Goal: Transaction & Acquisition: Purchase product/service

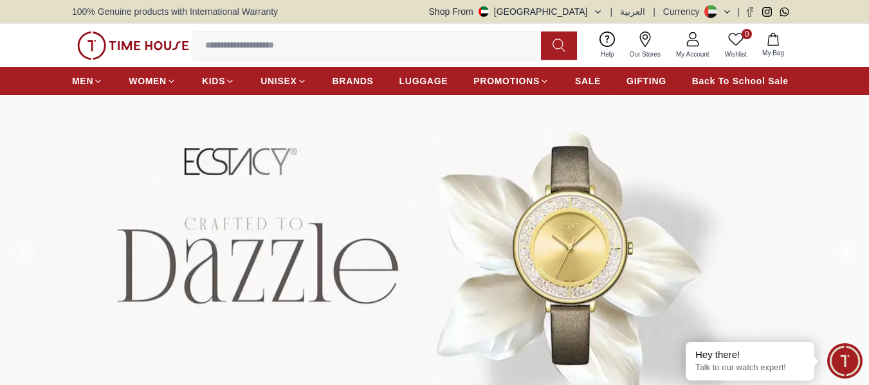
click at [365, 42] on input at bounding box center [371, 46] width 359 height 26
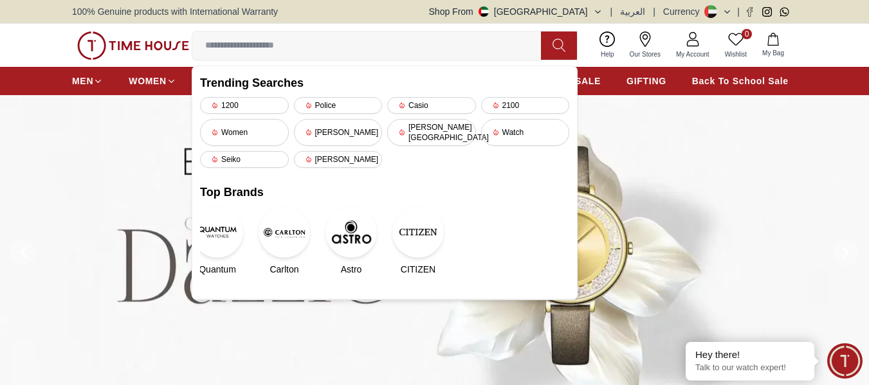
click at [135, 137] on img at bounding box center [434, 253] width 869 height 316
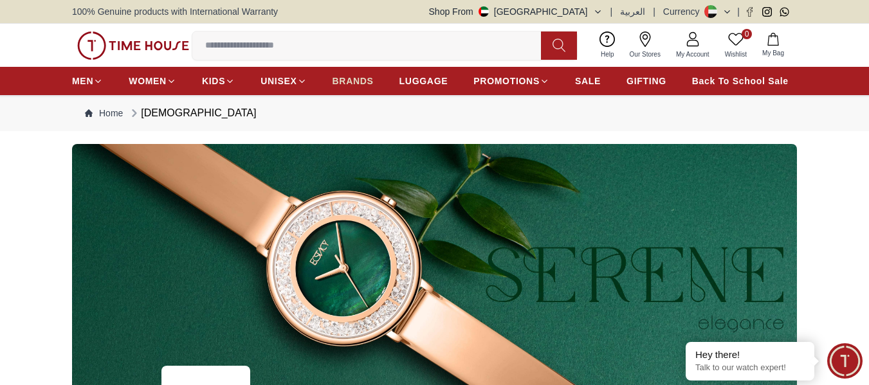
click at [360, 78] on span "BRANDS" at bounding box center [352, 81] width 41 height 13
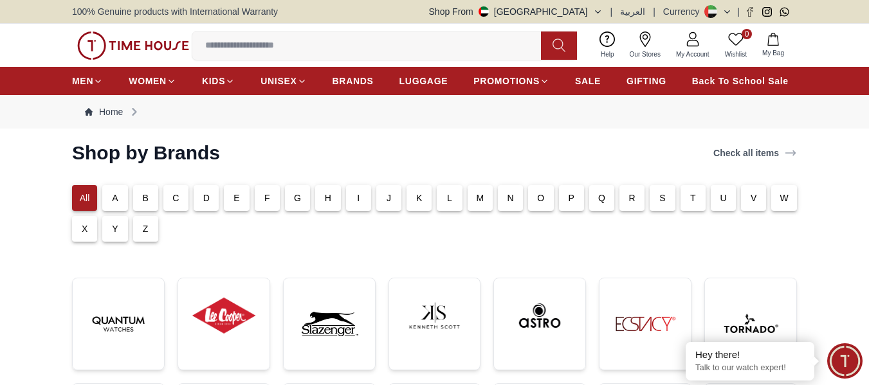
click at [572, 201] on p "P" at bounding box center [571, 198] width 6 height 13
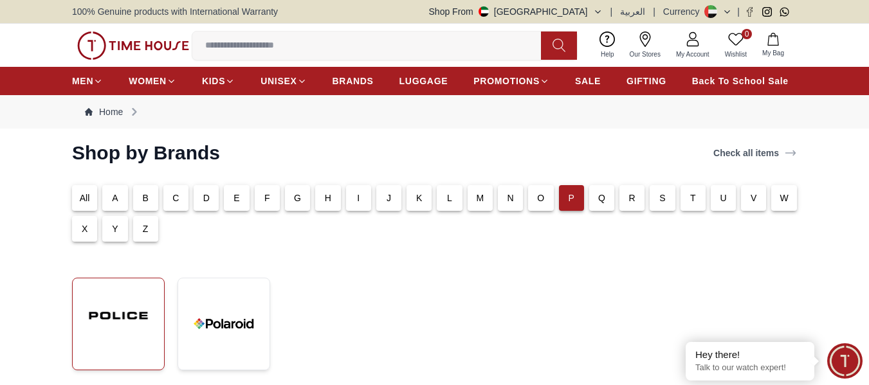
click at [122, 309] on img at bounding box center [118, 316] width 71 height 54
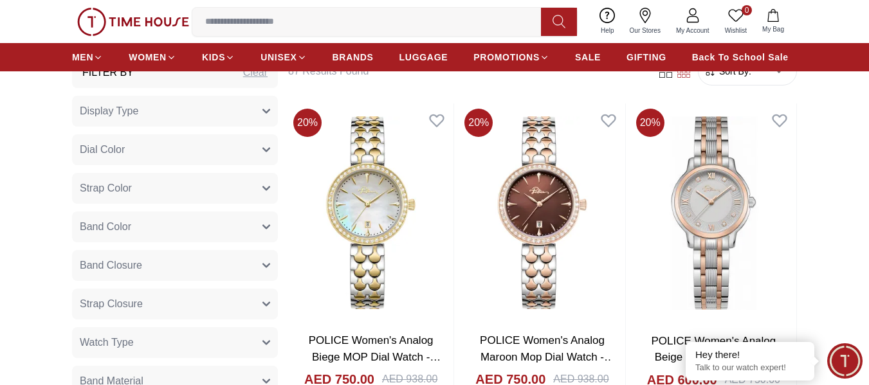
scroll to position [514, 0]
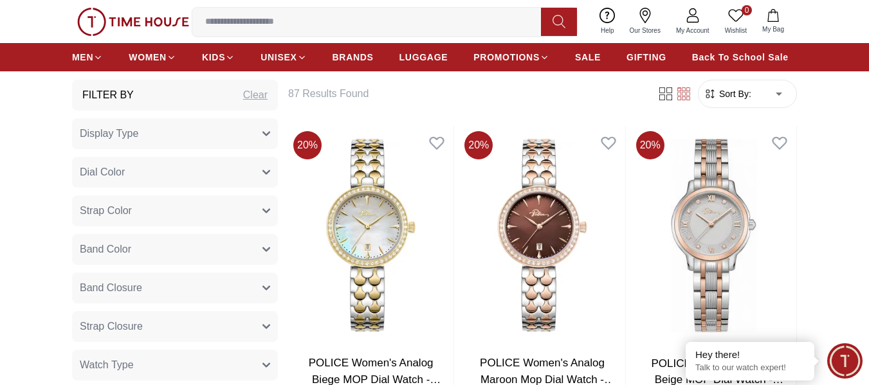
click at [179, 131] on button "Display Type" at bounding box center [175, 133] width 206 height 31
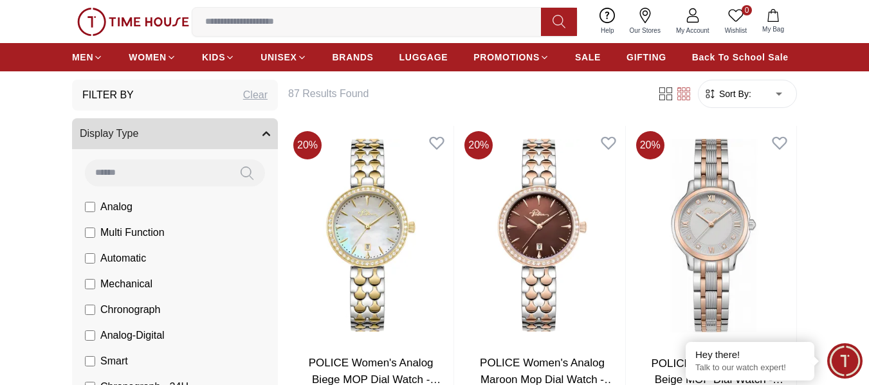
click at [137, 206] on li "Analog" at bounding box center [177, 207] width 201 height 26
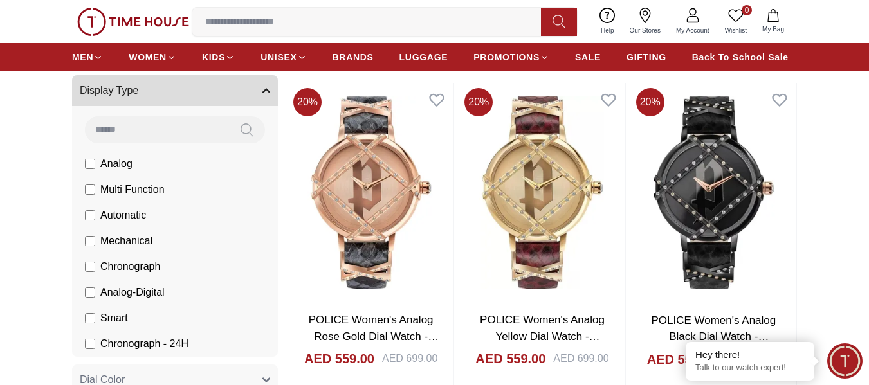
scroll to position [579, 0]
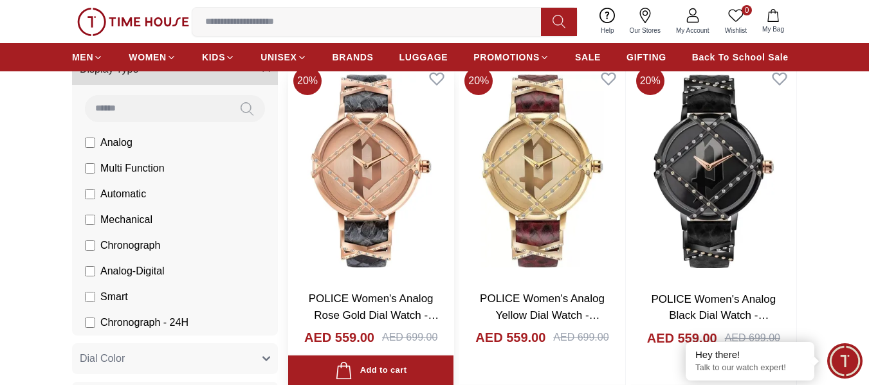
click at [299, 136] on img at bounding box center [370, 171] width 165 height 219
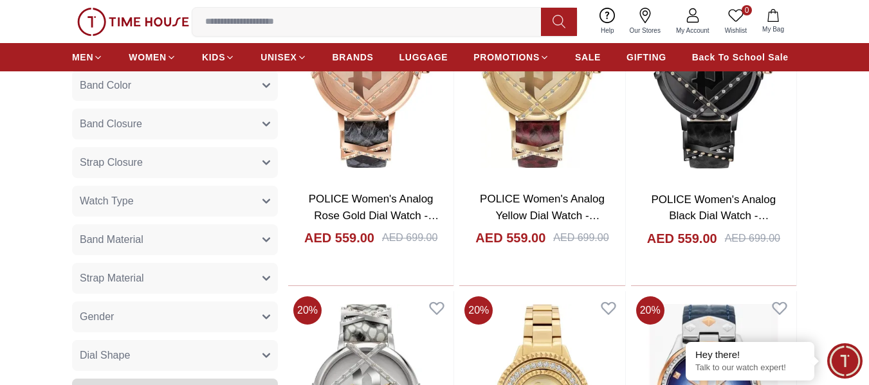
scroll to position [707, 0]
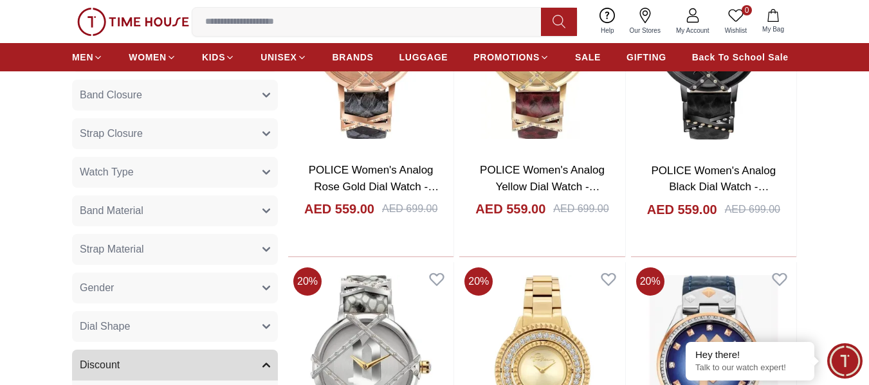
click at [247, 289] on button "Gender" at bounding box center [175, 288] width 206 height 31
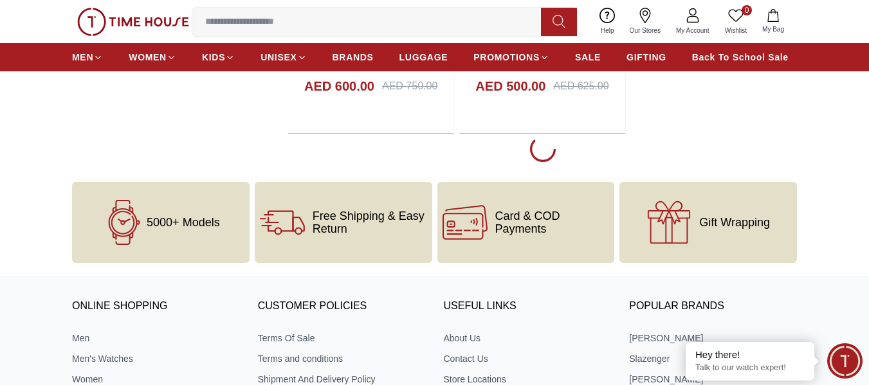
scroll to position [2829, 0]
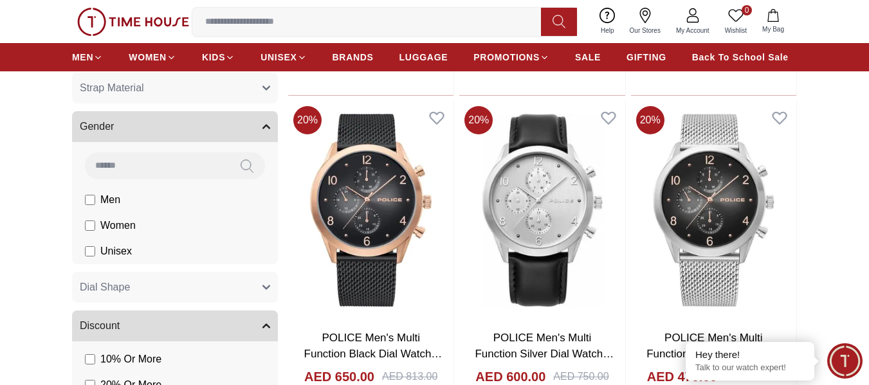
scroll to position [771, 0]
